Goal: Information Seeking & Learning: Learn about a topic

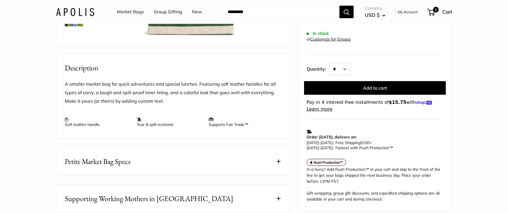
scroll to position [198, 0]
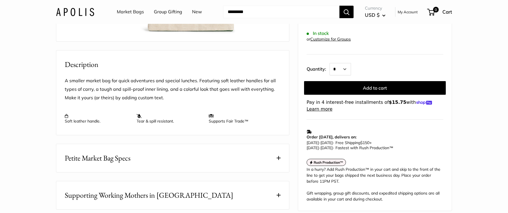
click at [119, 95] on p "A smaller market bag for quick adventures and special lunches. Featuring soft l…" at bounding box center [173, 88] width 216 height 25
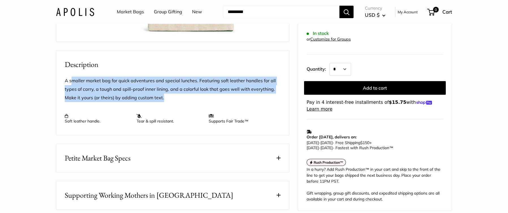
drag, startPoint x: 105, startPoint y: 102, endPoint x: 91, endPoint y: 99, distance: 13.9
click at [170, 102] on p "A smaller market bag for quick adventures and special lunches. Featuring soft l…" at bounding box center [173, 88] width 216 height 25
drag, startPoint x: 66, startPoint y: 97, endPoint x: 171, endPoint y: 114, distance: 107.0
click at [171, 102] on p "A smaller market bag for quick adventures and special lunches. Featuring soft l…" at bounding box center [173, 88] width 216 height 25
copy p "A smaller market bag for quick adventures and special lunches. Featuring soft l…"
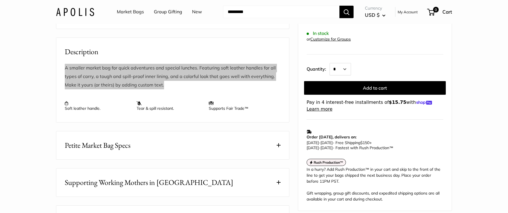
scroll to position [226, 0]
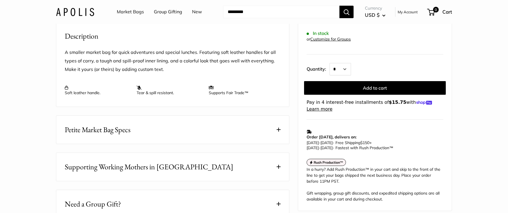
click at [66, 89] on icon at bounding box center [66, 87] width 3 height 4
click at [155, 144] on button "Petite Market Bag Specs" at bounding box center [172, 129] width 233 height 28
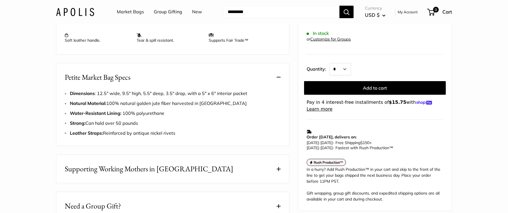
scroll to position [311, 0]
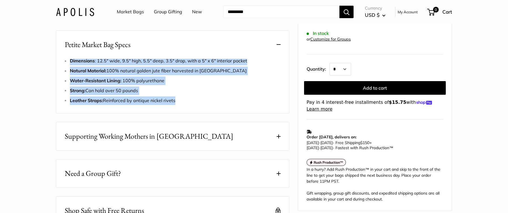
drag, startPoint x: 178, startPoint y: 117, endPoint x: 67, endPoint y: 76, distance: 117.8
click at [67, 76] on div "Dimensions : 12.5" wide, 9.5" high, 5.5" deep, 3.5" drop, with a 5" x 6" interi…" at bounding box center [173, 81] width 216 height 48
copy ul "Dimensions : 12.5" wide, 9.5" high, 5.5" deep, 3.5" drop, with a 5" x 6" interi…"
click at [280, 138] on span at bounding box center [279, 136] width 4 height 4
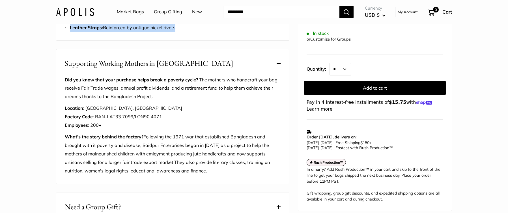
scroll to position [396, 0]
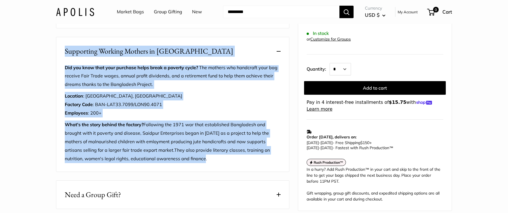
drag, startPoint x: 163, startPoint y: 175, endPoint x: 61, endPoint y: 72, distance: 144.5
click at [61, 72] on div "Supporting Working Mothers in [GEOGRAPHIC_DATA] Did you know that your purchase…" at bounding box center [173, 104] width 234 height 134
copy div "Supporting Working Mothers in [GEOGRAPHIC_DATA] Did you know that your purchase…"
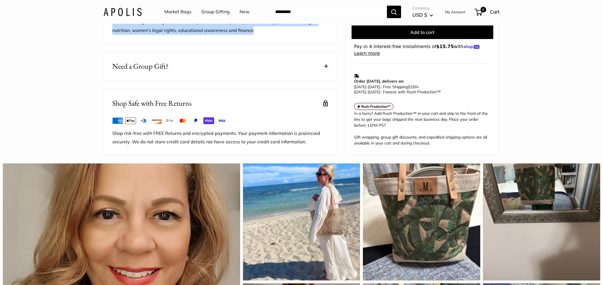
scroll to position [0, 0]
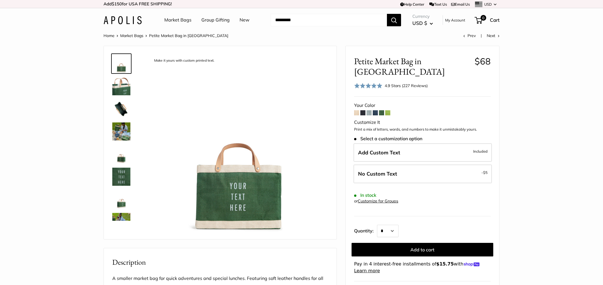
click at [119, 20] on img at bounding box center [123, 20] width 38 height 8
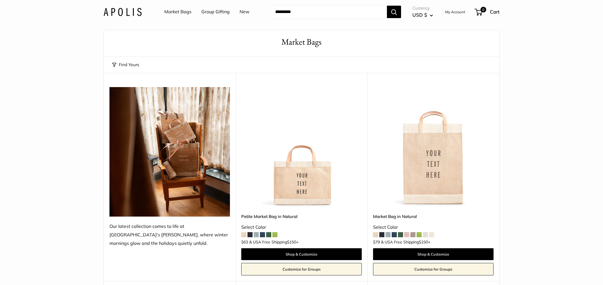
scroll to position [3570, 0]
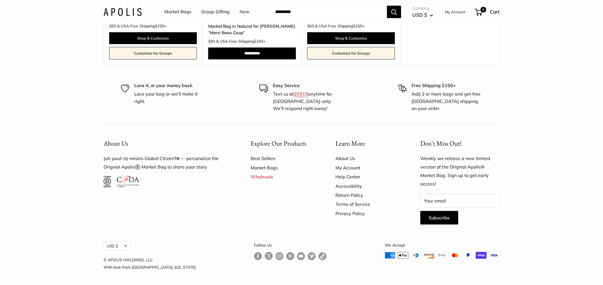
click at [338, 159] on link "About Us" at bounding box center [368, 158] width 65 height 9
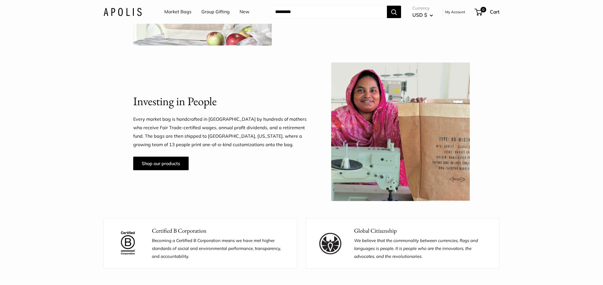
scroll to position [538, 0]
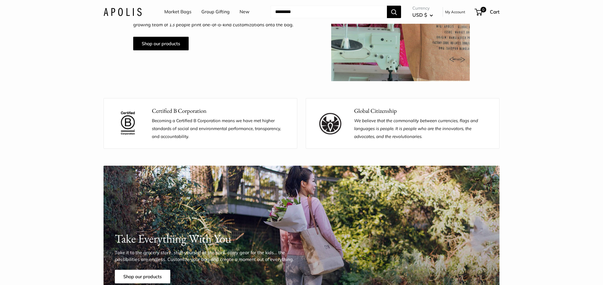
drag, startPoint x: 153, startPoint y: 112, endPoint x: 200, endPoint y: 135, distance: 52.5
click at [200, 135] on div "Certified B Corporation Becoming a Certified B Corporation means we have met hi…" at bounding box center [220, 123] width 137 height 35
copy div "Certified B Corporation Becoming a Certified B Corporation means we have met hi…"
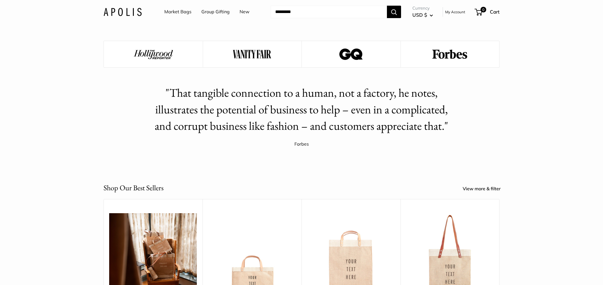
scroll to position [877, 0]
